Goal: Information Seeking & Learning: Learn about a topic

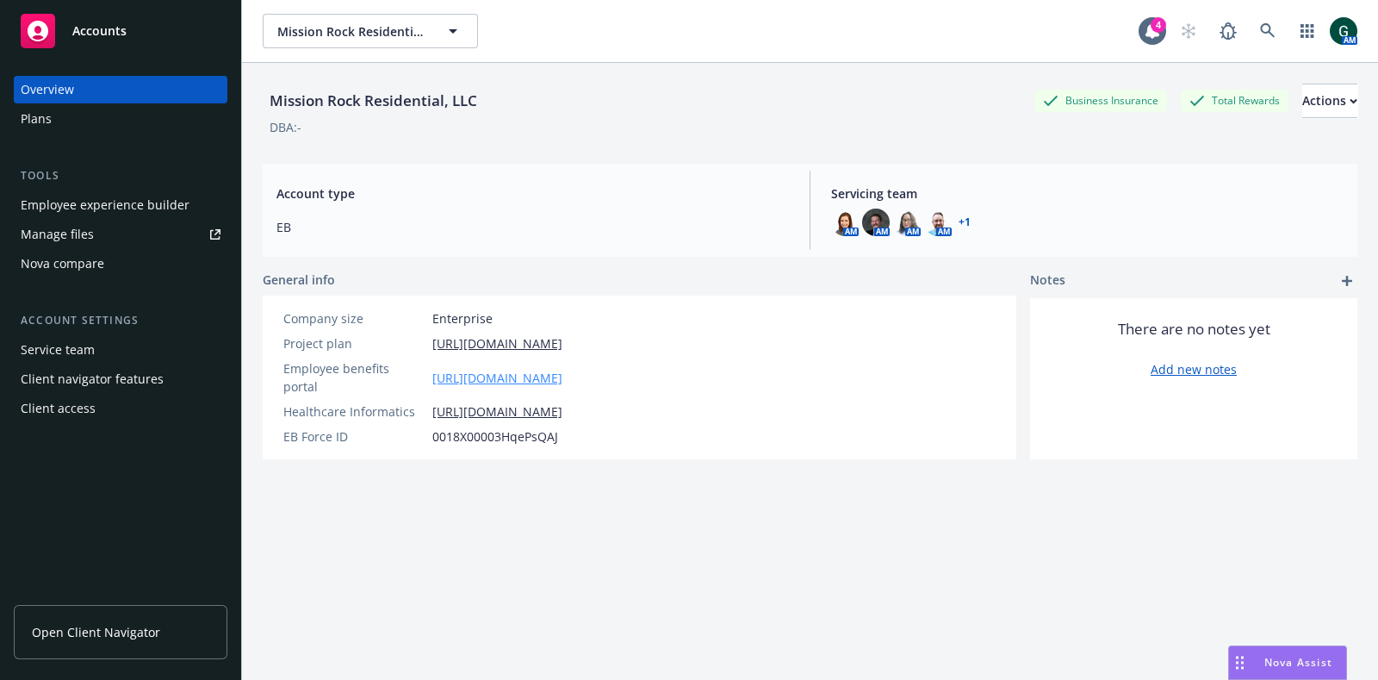
click at [550, 369] on link "https://app.newfront.com/employee/dc4fd179-4f50-4702-9eac-710890e5b60c" at bounding box center [497, 378] width 130 height 18
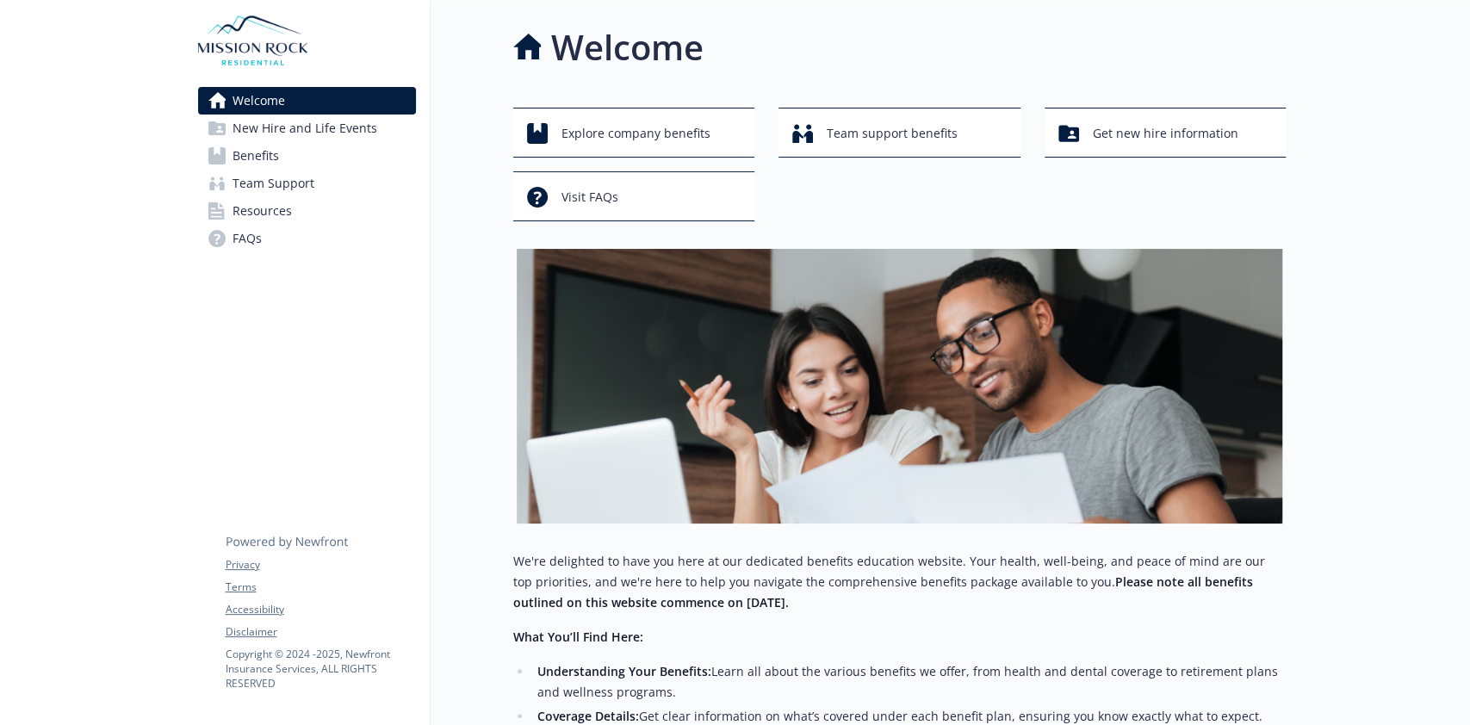
click at [304, 148] on link "Benefits" at bounding box center [307, 156] width 218 height 28
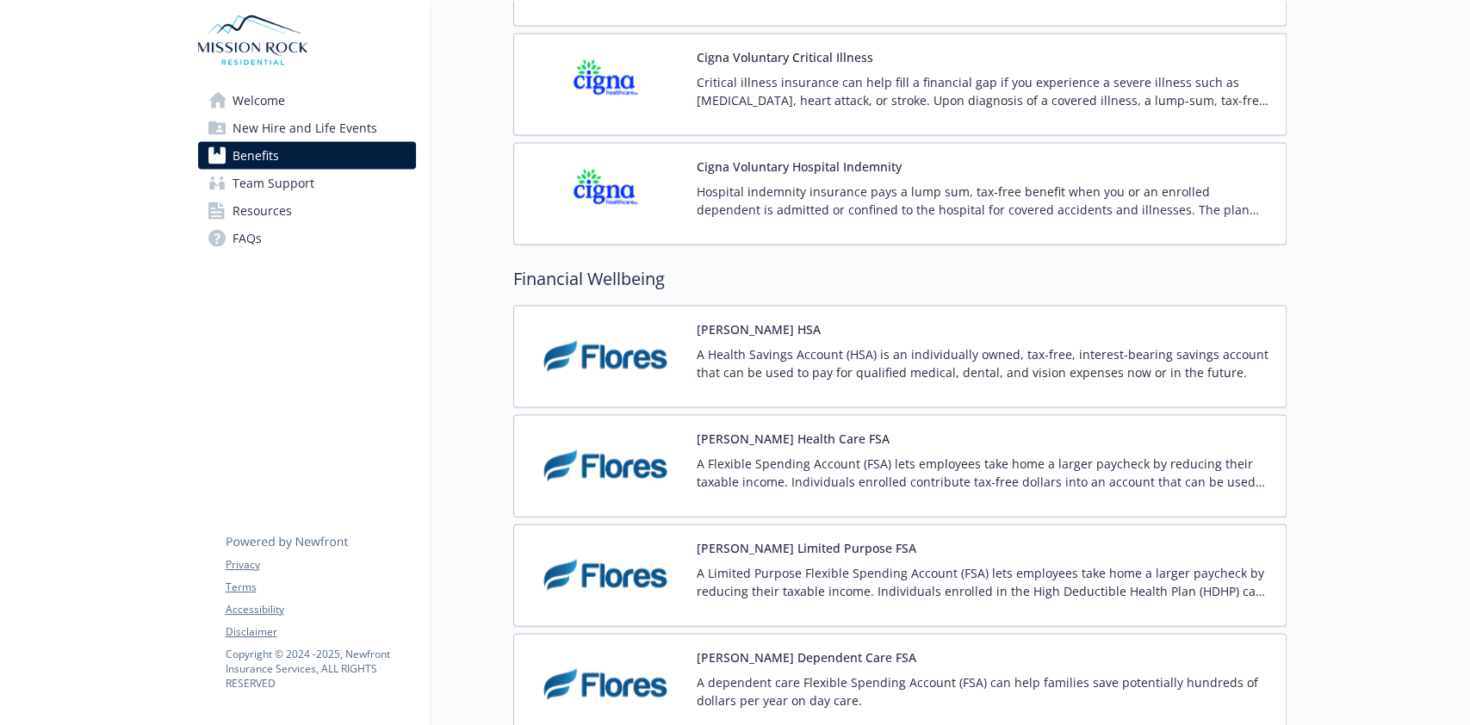
scroll to position [2152, 0]
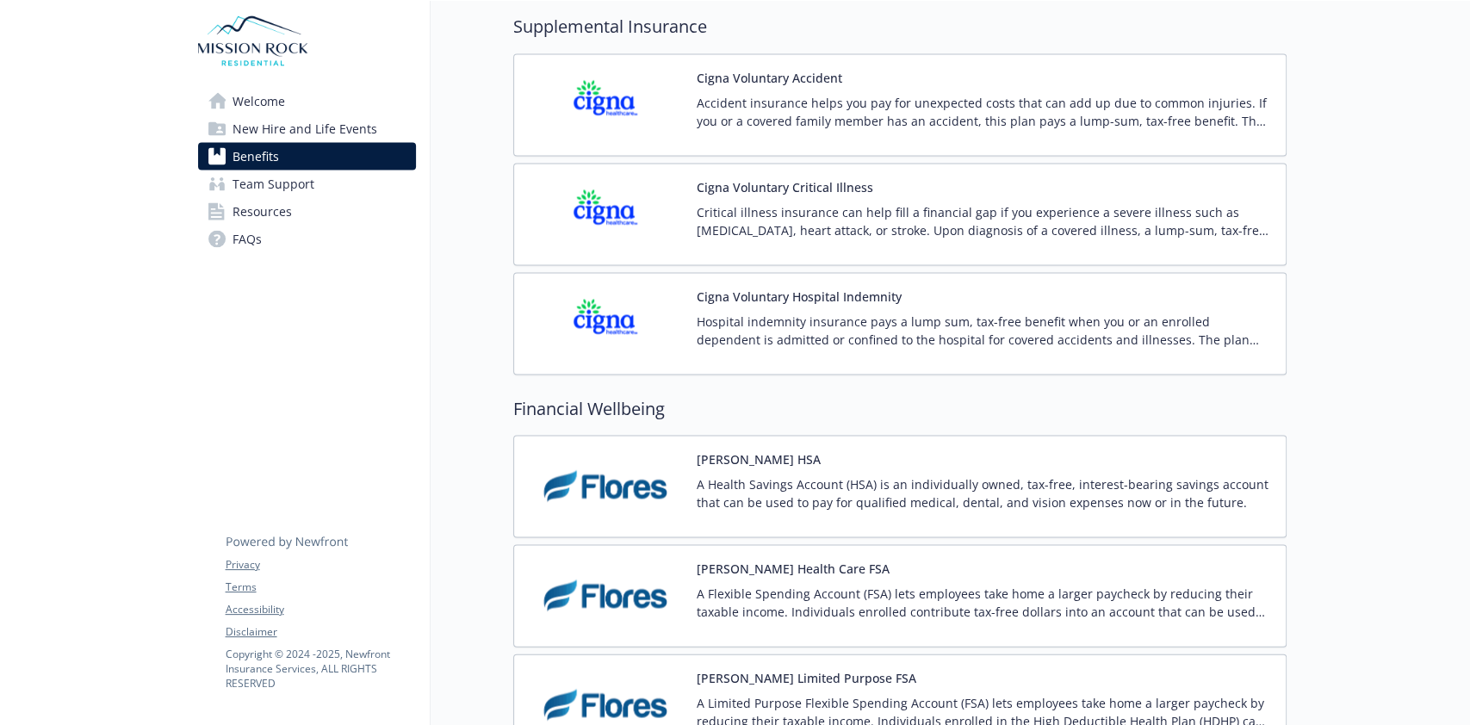
click at [770, 115] on p "Accident insurance helps you pay for unexpected costs that can add up due to co…" at bounding box center [984, 111] width 575 height 36
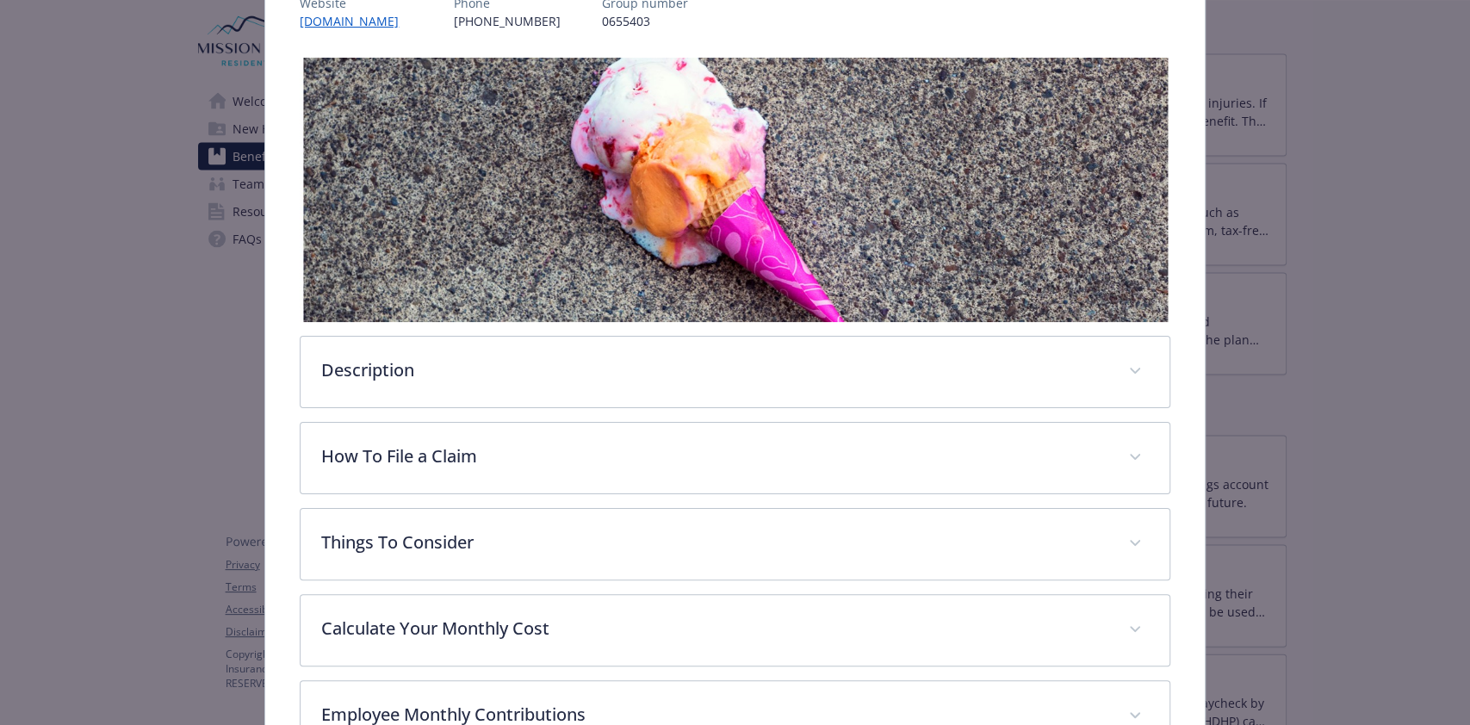
scroll to position [395, 0]
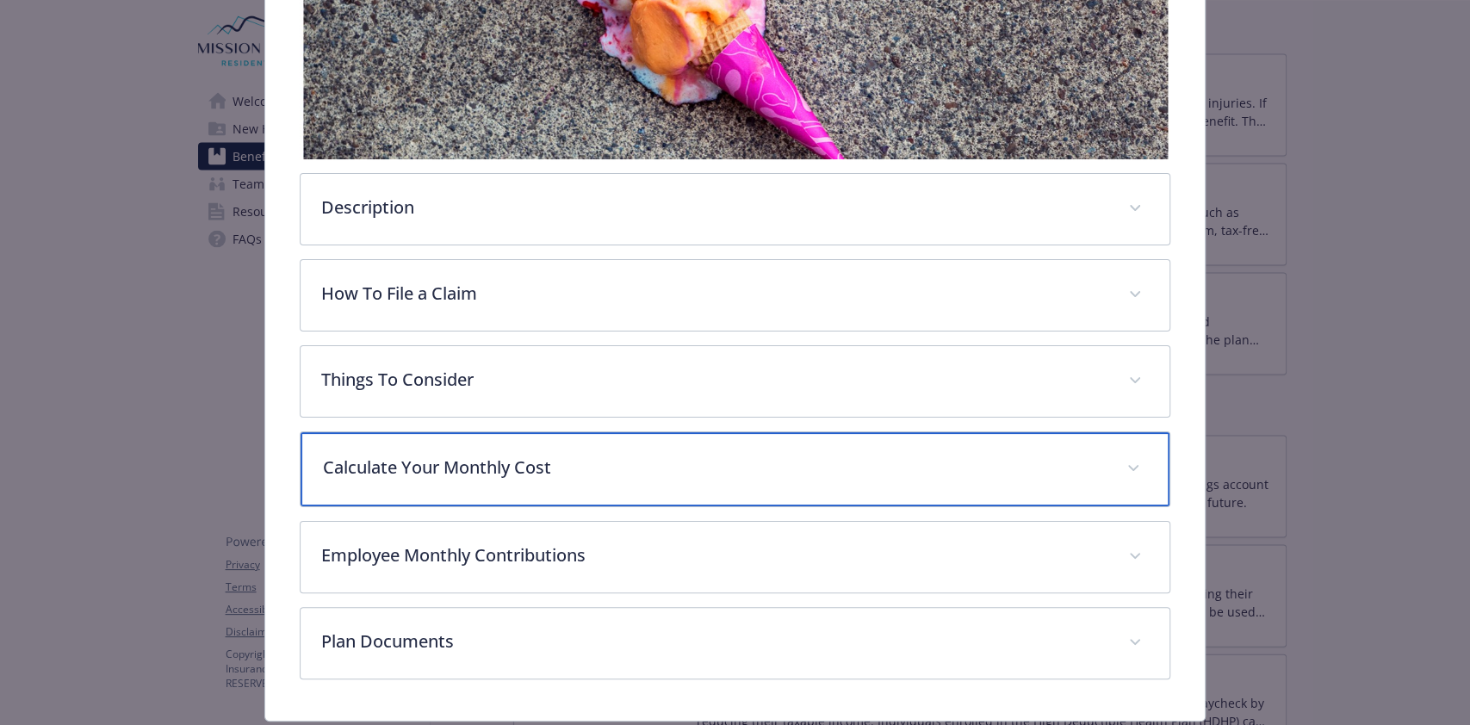
click at [1035, 497] on div "Calculate Your Monthly Cost" at bounding box center [735, 469] width 868 height 74
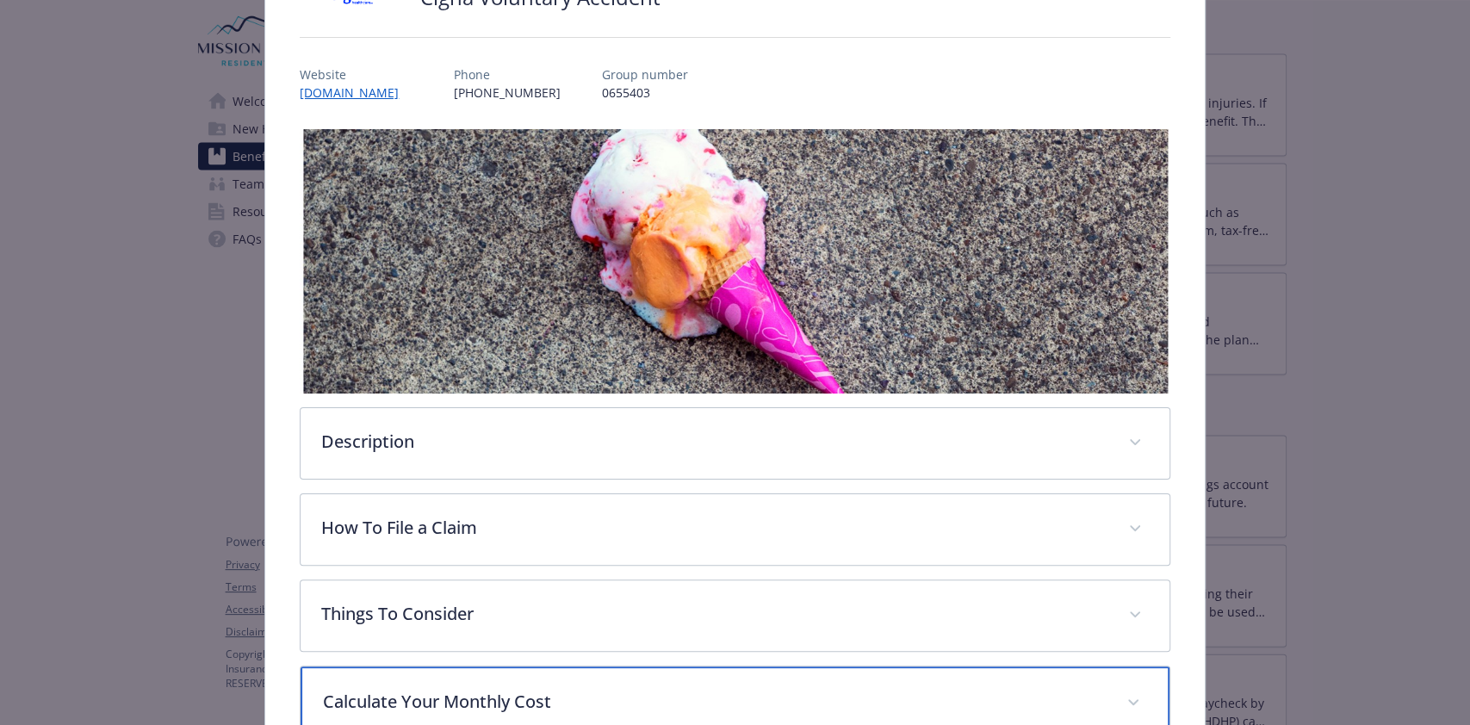
scroll to position [0, 0]
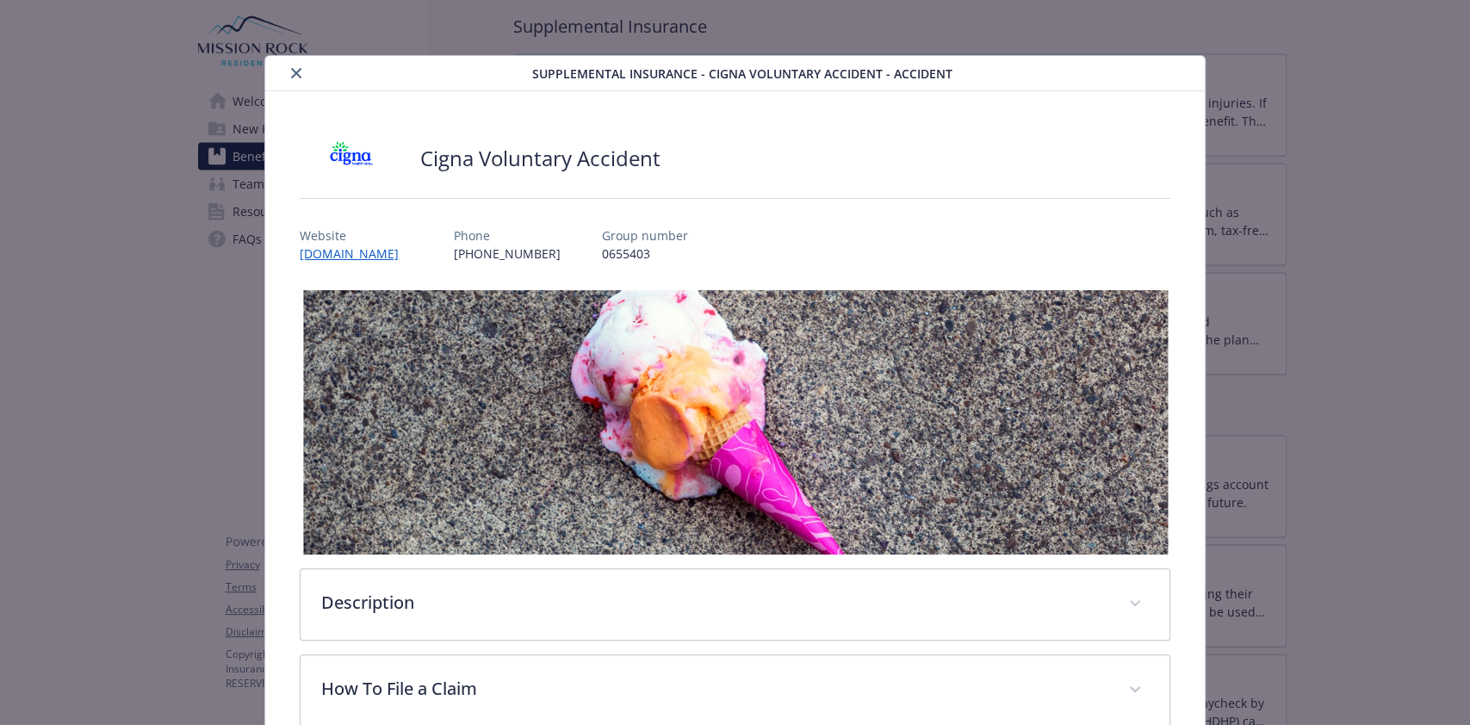
click at [291, 73] on icon "close" at bounding box center [296, 73] width 10 height 10
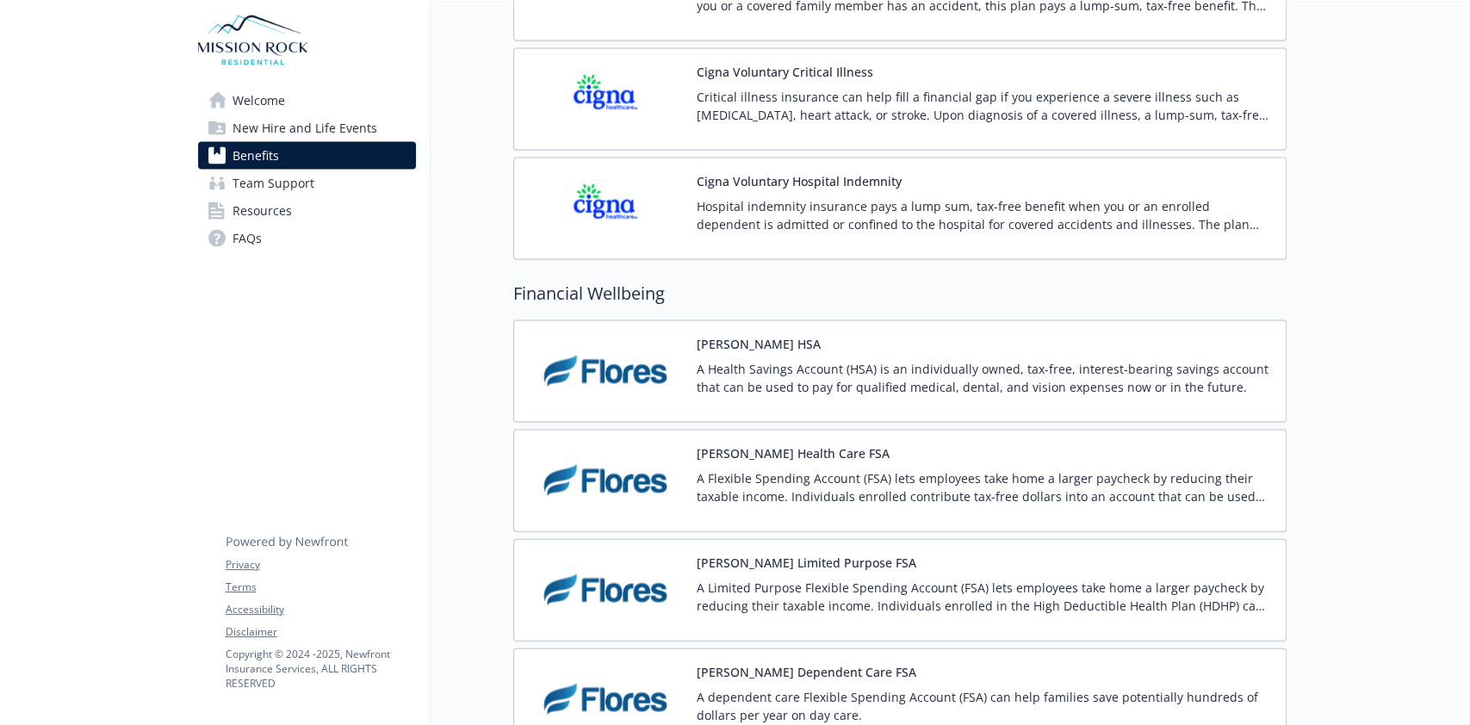
click at [879, 197] on p "Hospital indemnity insurance pays a lump sum, tax-free benefit when you or an e…" at bounding box center [984, 215] width 575 height 36
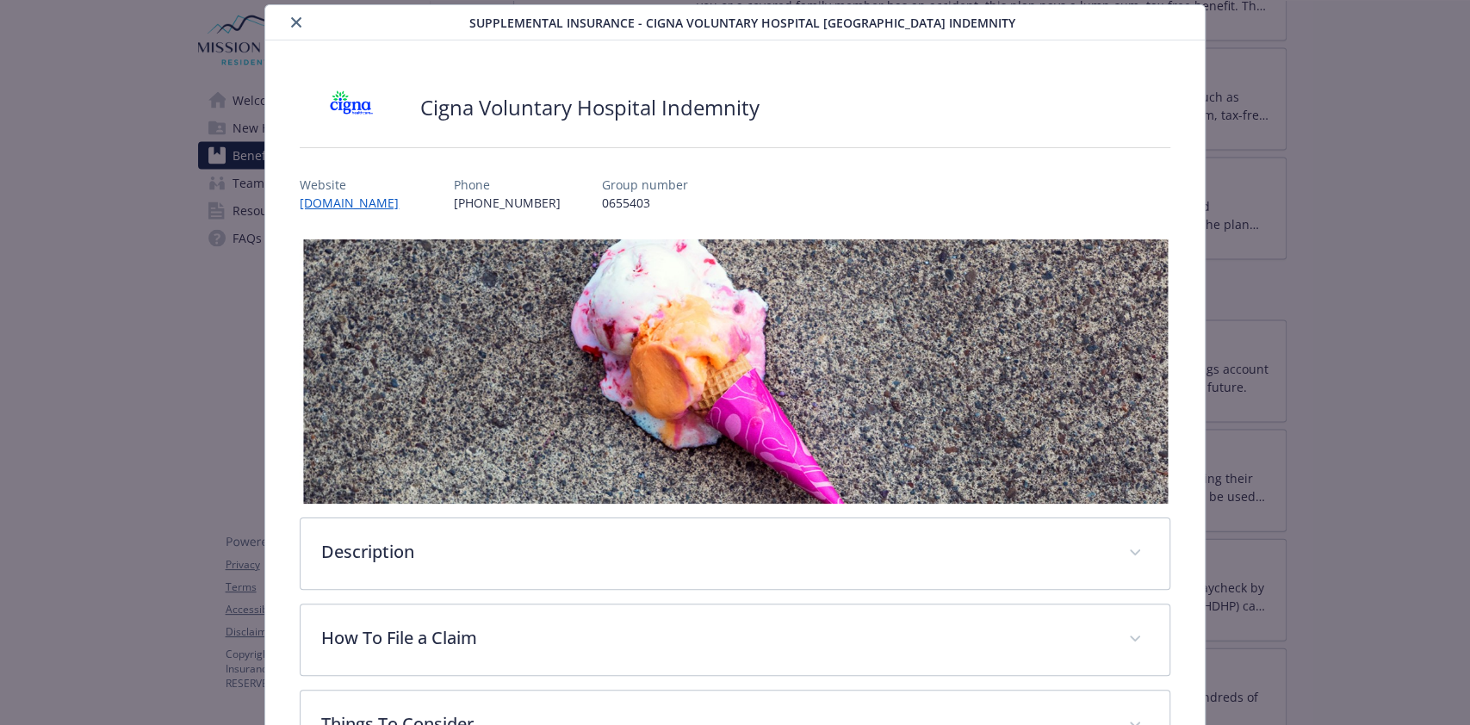
scroll to position [395, 0]
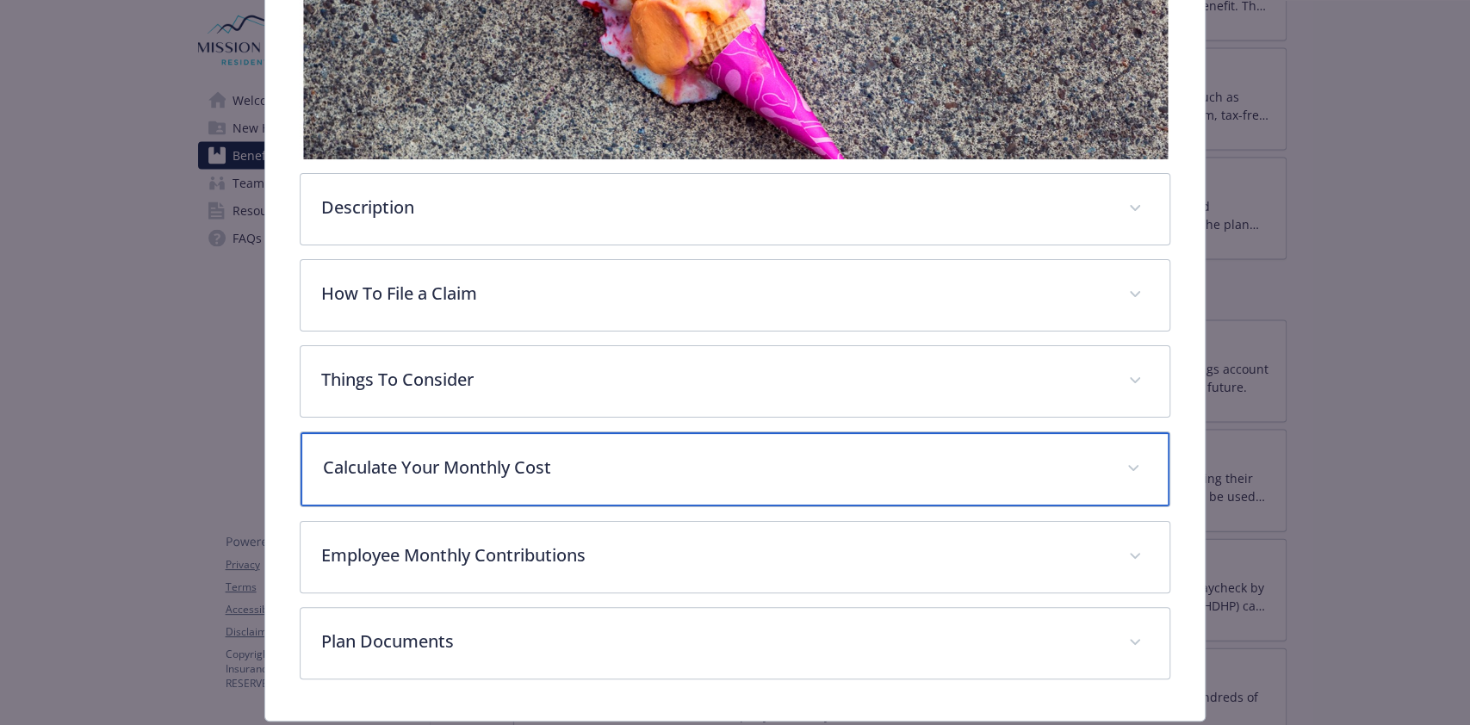
click at [1120, 481] on span "details for plan Supplemental Insurance - Cigna Voluntary Hospital Indemnity - …" at bounding box center [1134, 469] width 28 height 28
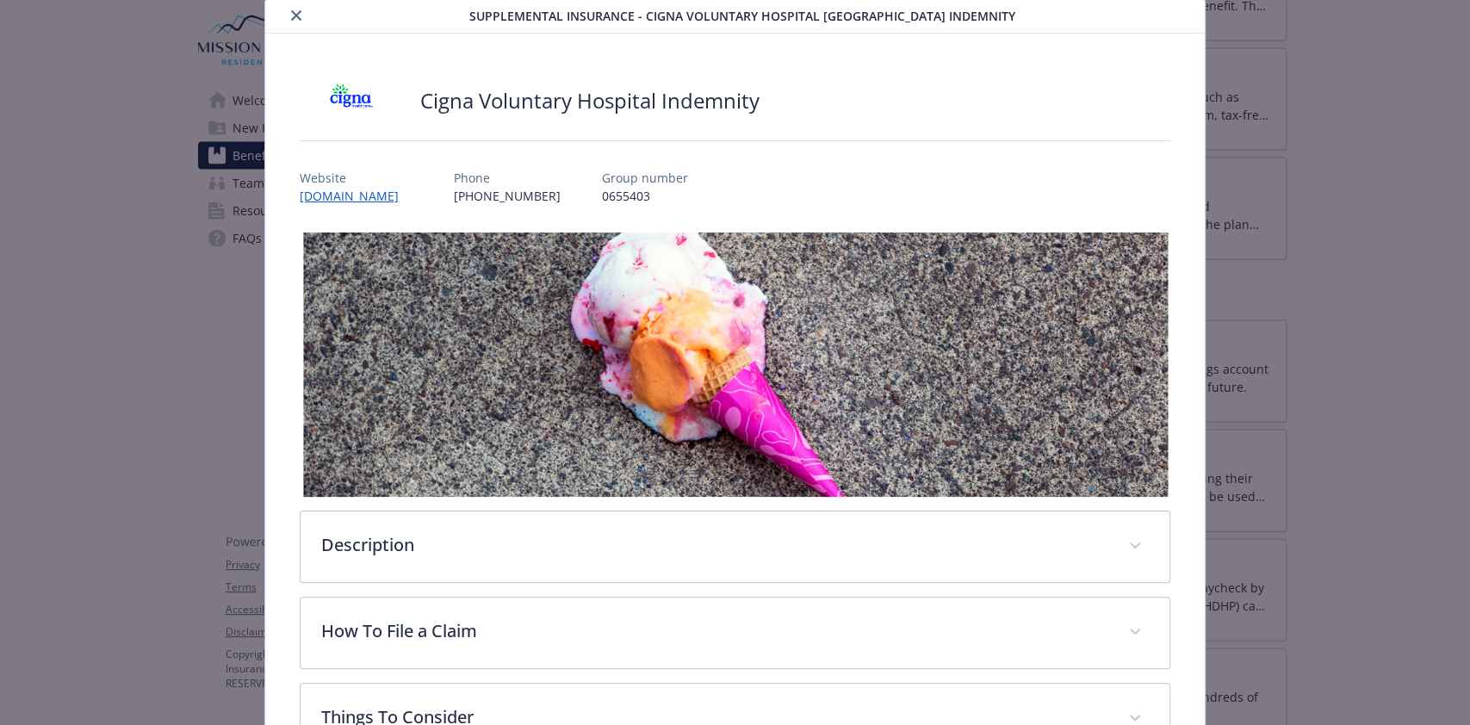
scroll to position [0, 0]
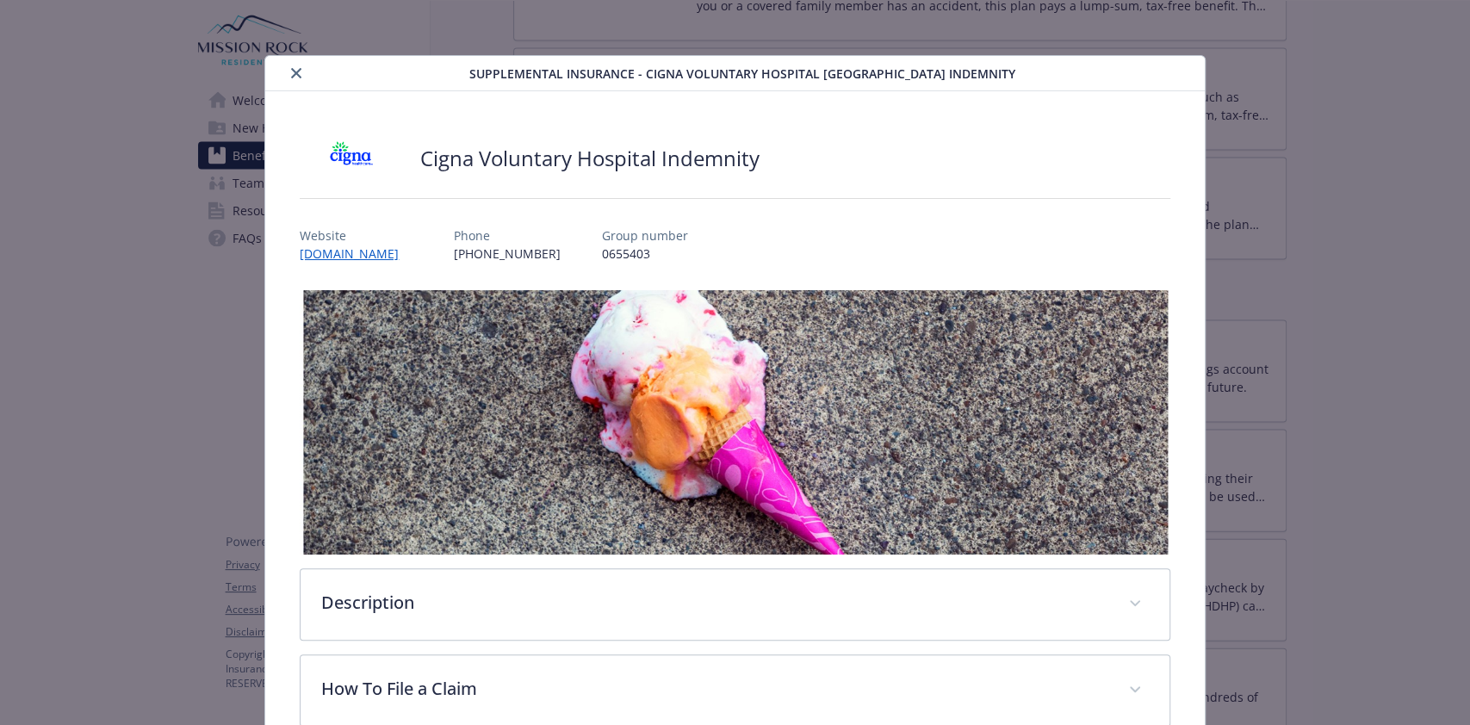
click at [297, 78] on icon "close" at bounding box center [296, 73] width 10 height 10
